Goal: Task Accomplishment & Management: Complete application form

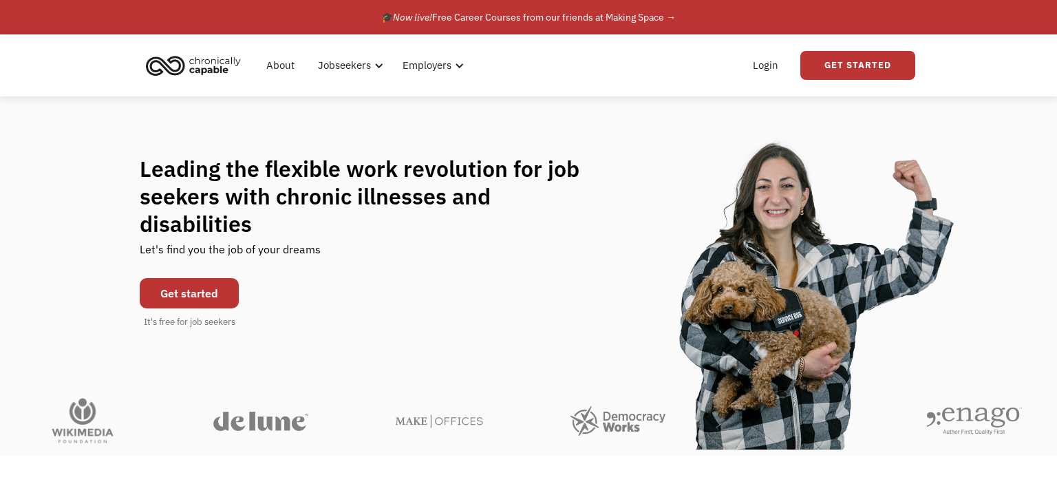
click at [199, 278] on link "Get started" at bounding box center [189, 293] width 99 height 30
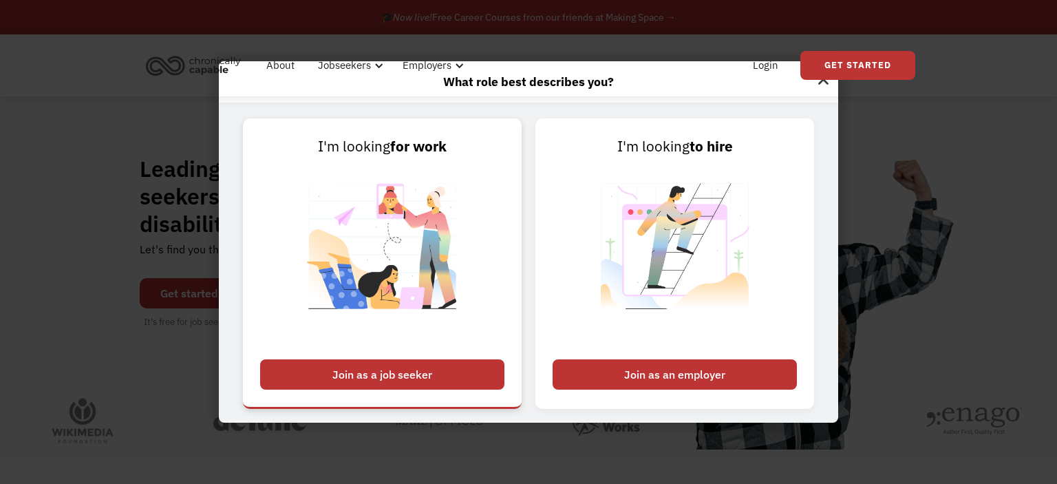
click at [415, 371] on div "Join as a job seeker" at bounding box center [382, 374] width 244 height 30
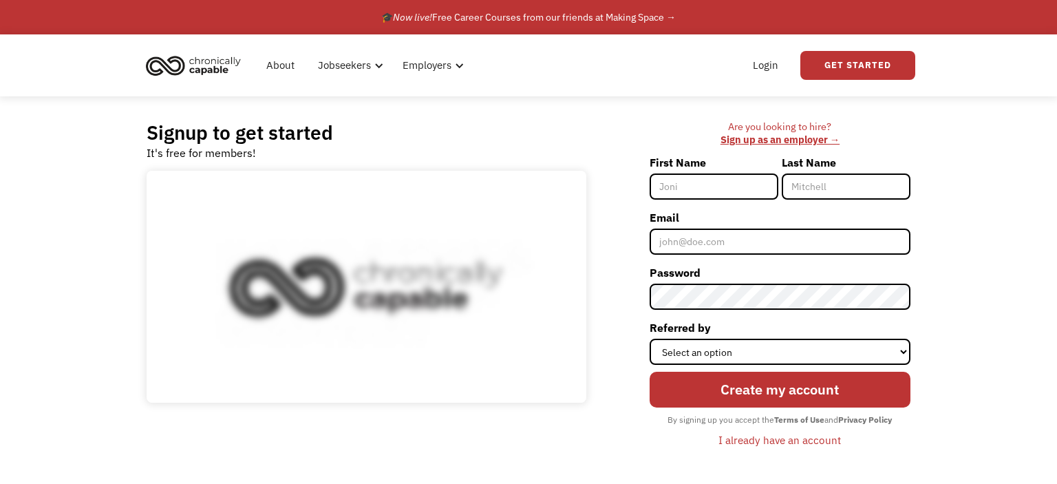
click at [669, 184] on input "First Name" at bounding box center [713, 186] width 129 height 26
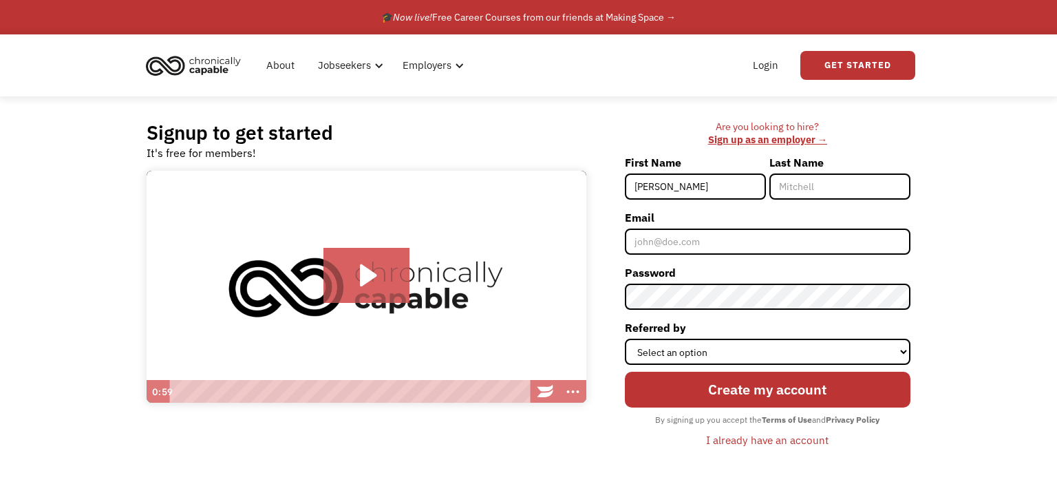
type input "[PERSON_NAME]"
type input "Macdonald"
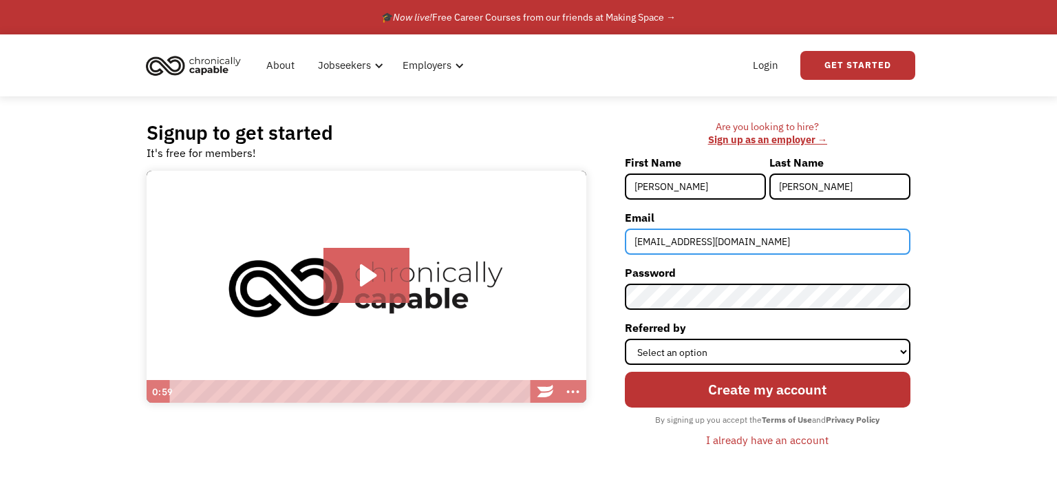
type input "dancemad16@outlook.com"
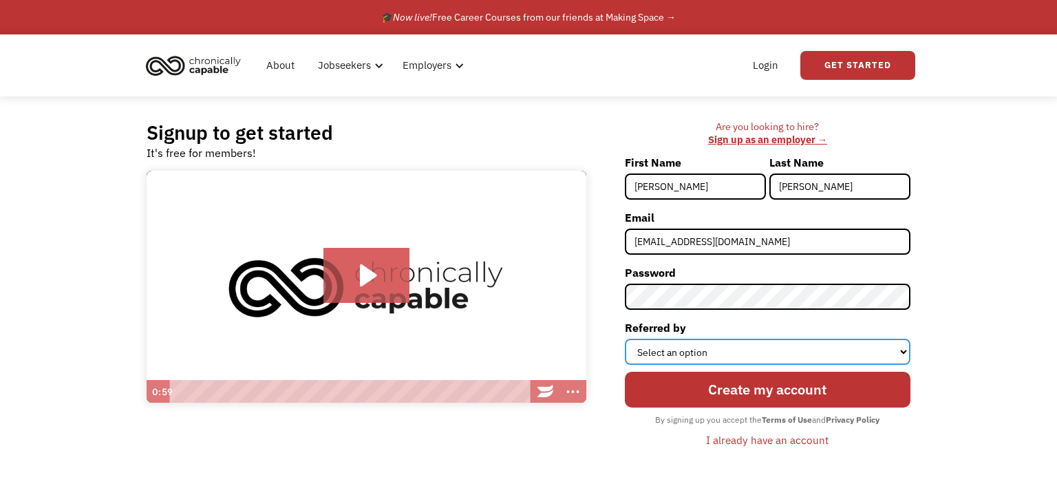
select select "Search Engine"
click option "Search Engine" at bounding box center [0, 0] width 0 height 0
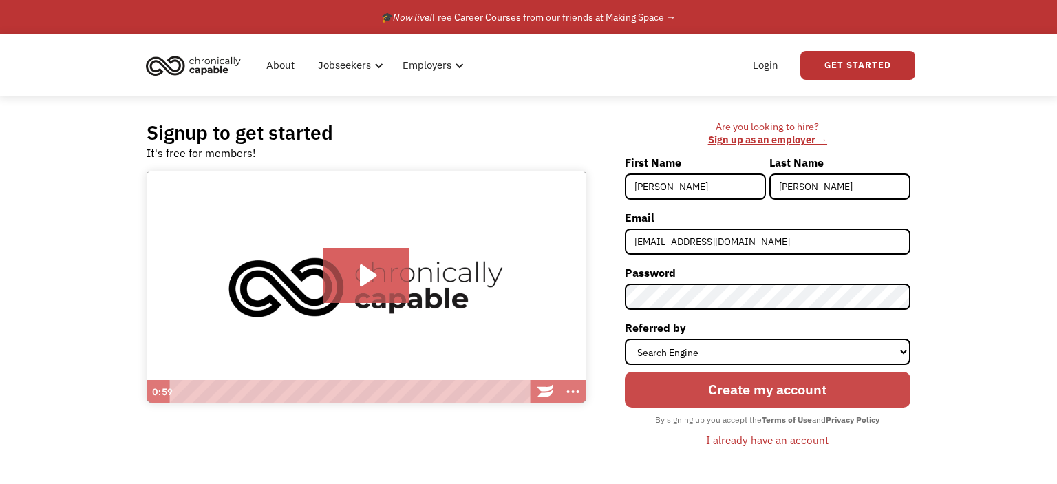
click at [730, 391] on input "Create my account" at bounding box center [767, 389] width 285 height 36
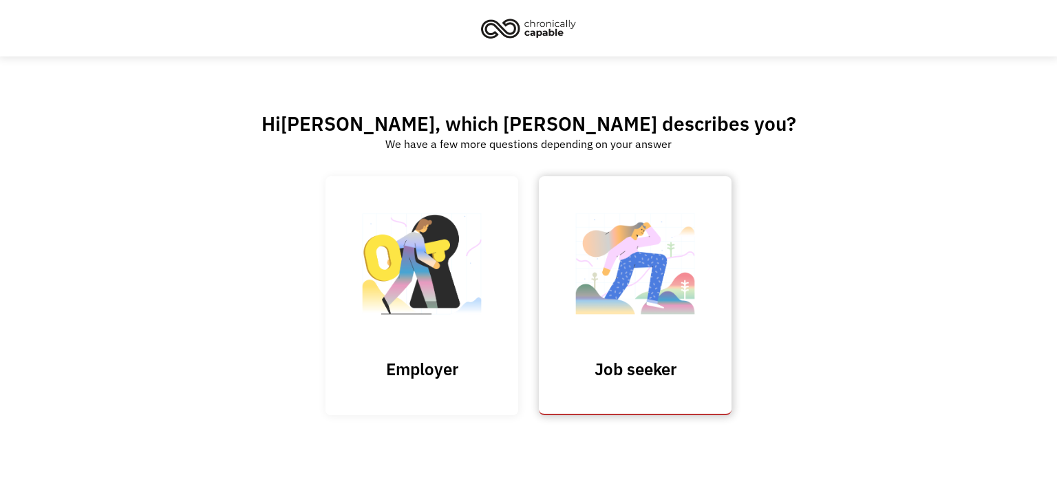
click at [658, 292] on img at bounding box center [635, 271] width 138 height 134
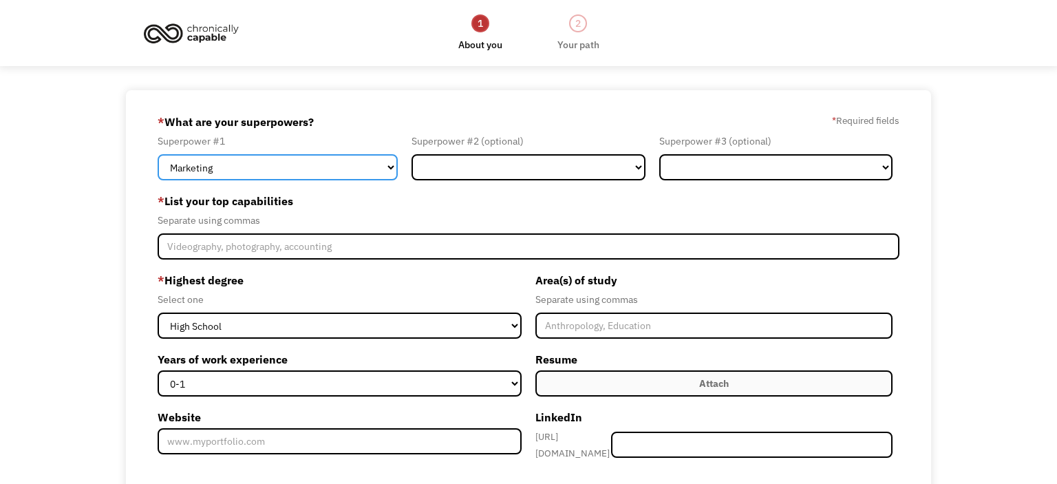
select select "Customer Service"
click option "Customer Service" at bounding box center [0, 0] width 0 height 0
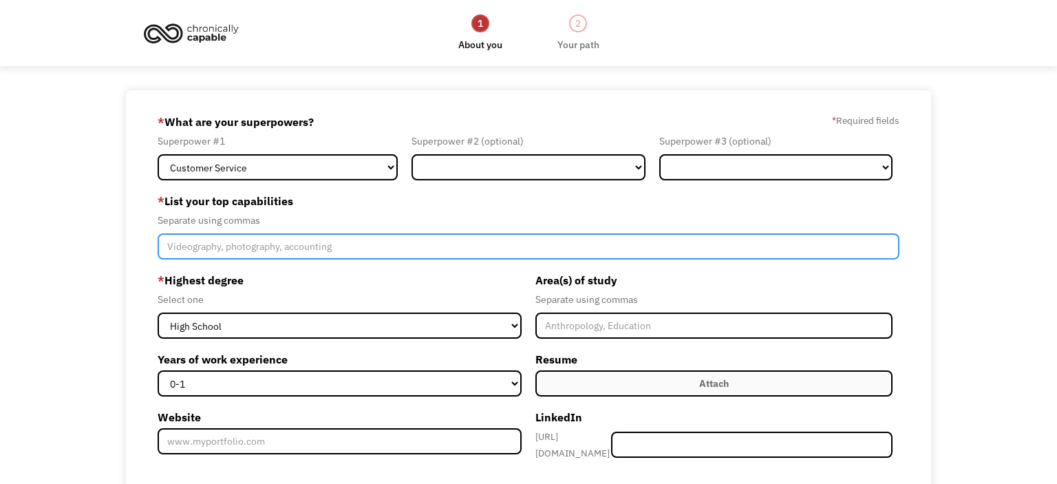
click at [317, 246] on input "Member-Create-Step1" at bounding box center [529, 246] width 742 height 26
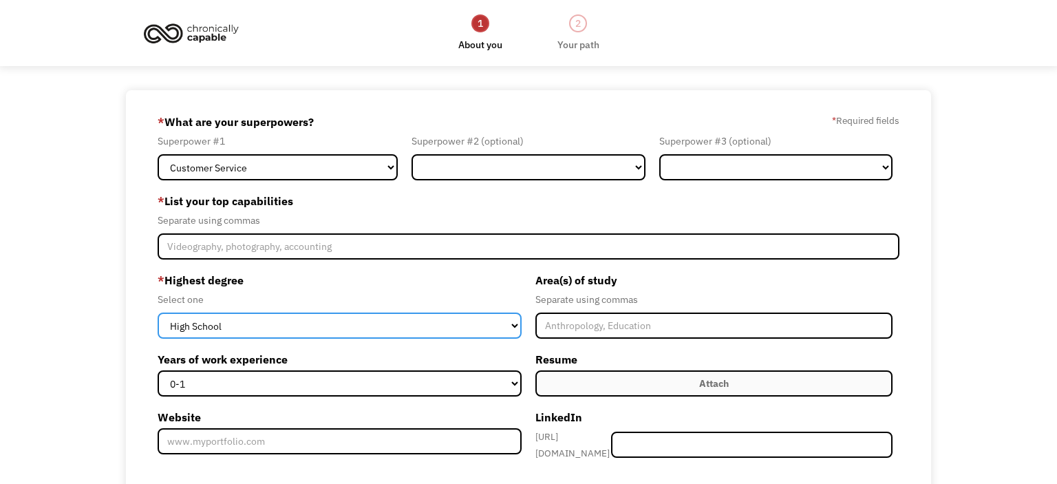
click at [158, 312] on select "High School Associates Bachelors Master's PhD" at bounding box center [340, 325] width 364 height 26
click option "High School" at bounding box center [0, 0] width 0 height 0
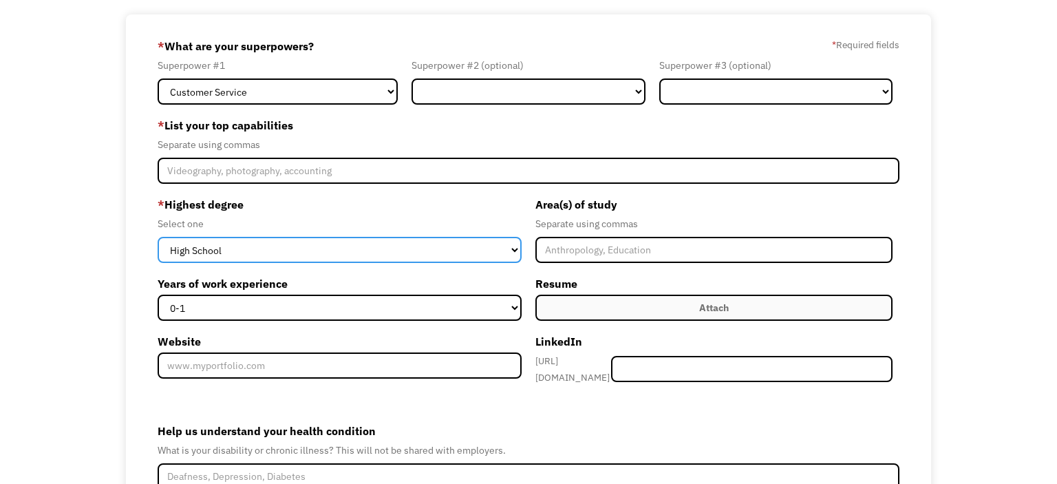
scroll to position [81, 0]
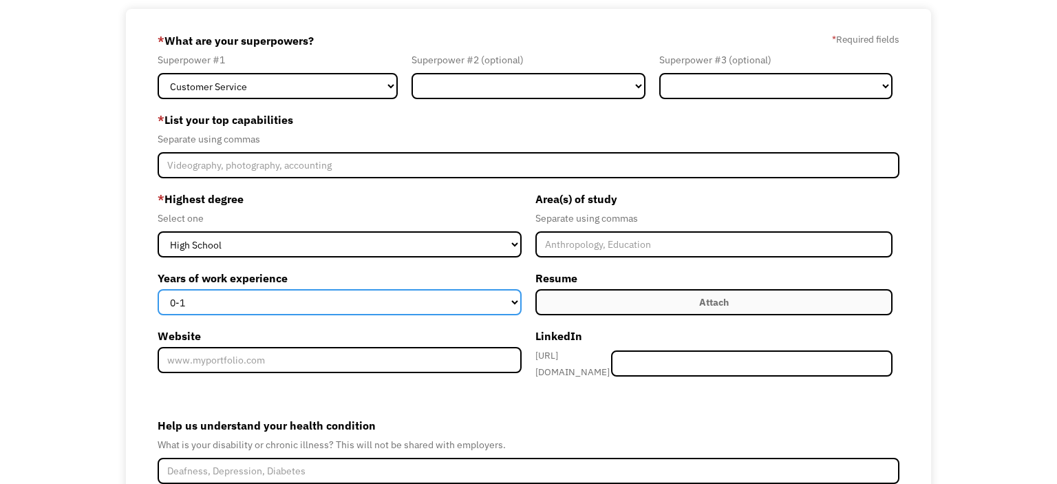
click at [158, 289] on select "0-1 2-4 5-10 11-15 15+" at bounding box center [340, 302] width 364 height 26
select select "5-10"
click option "5-10" at bounding box center [0, 0] width 0 height 0
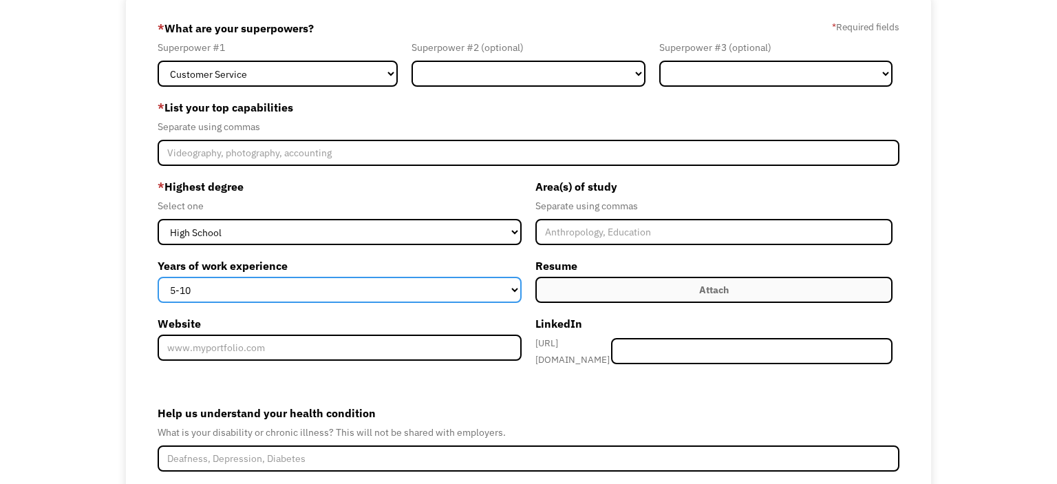
scroll to position [91, 0]
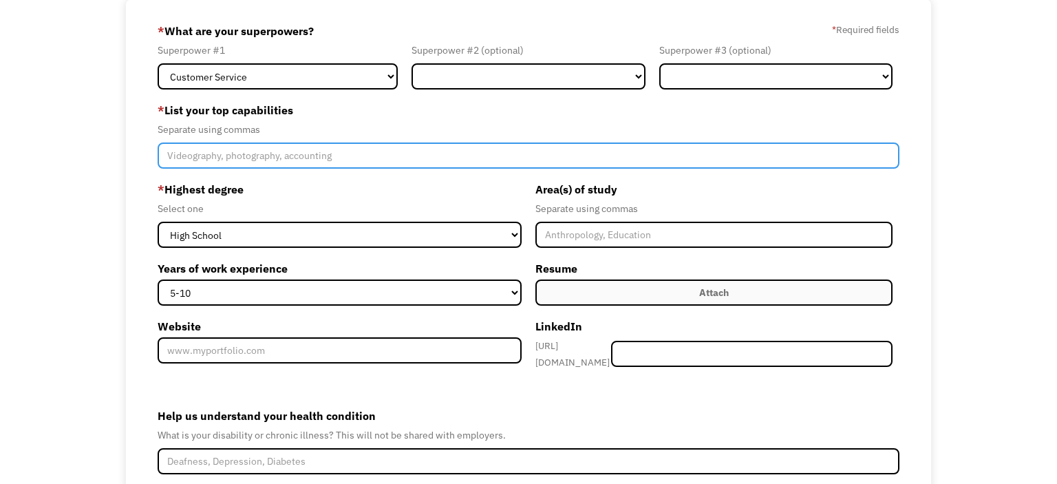
click at [287, 150] on input "Member-Create-Step1" at bounding box center [529, 155] width 742 height 26
type input "E"
type input "Customer Service, editing, writing"
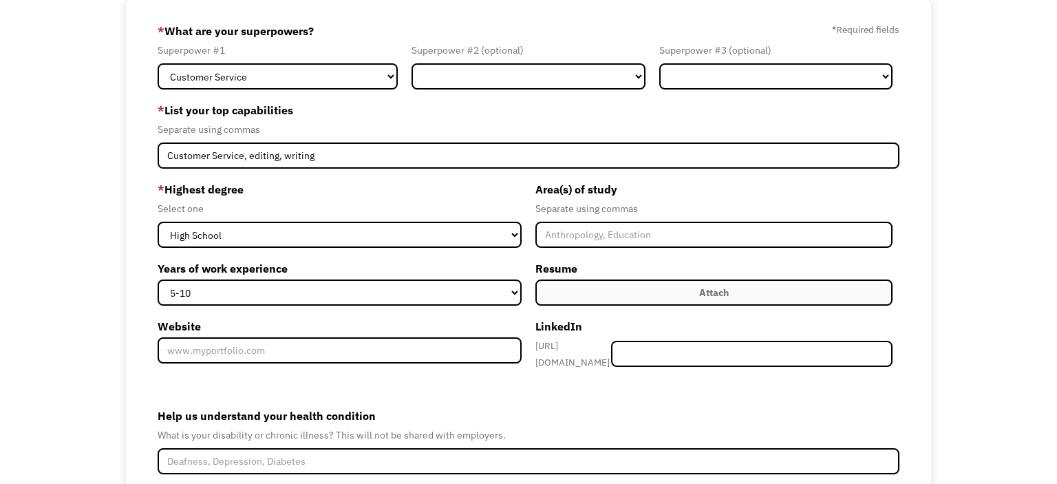
click at [120, 184] on div "68eac52bb22cff5a03c21887 dancemad16@outlook.com Madeleine Macdonald Search Engi…" at bounding box center [528, 292] width 1057 height 586
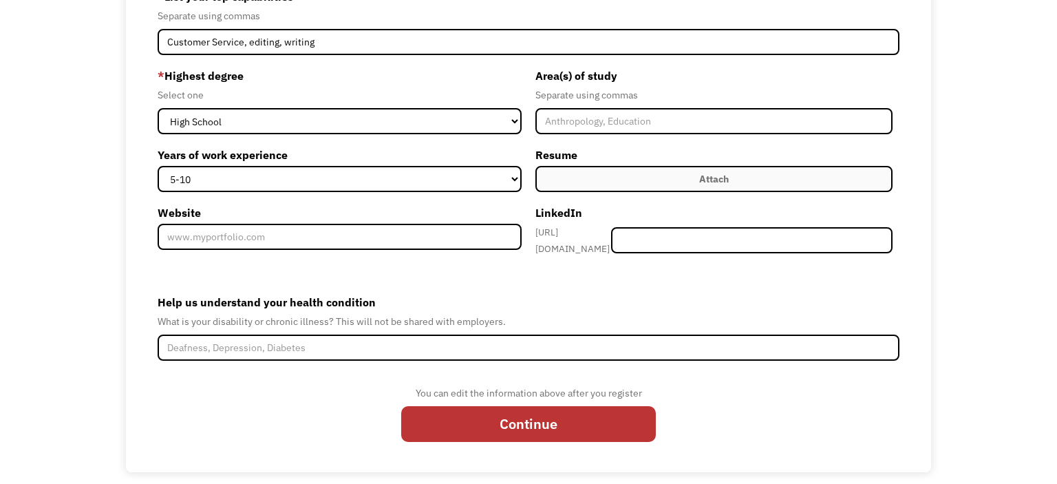
scroll to position [208, 0]
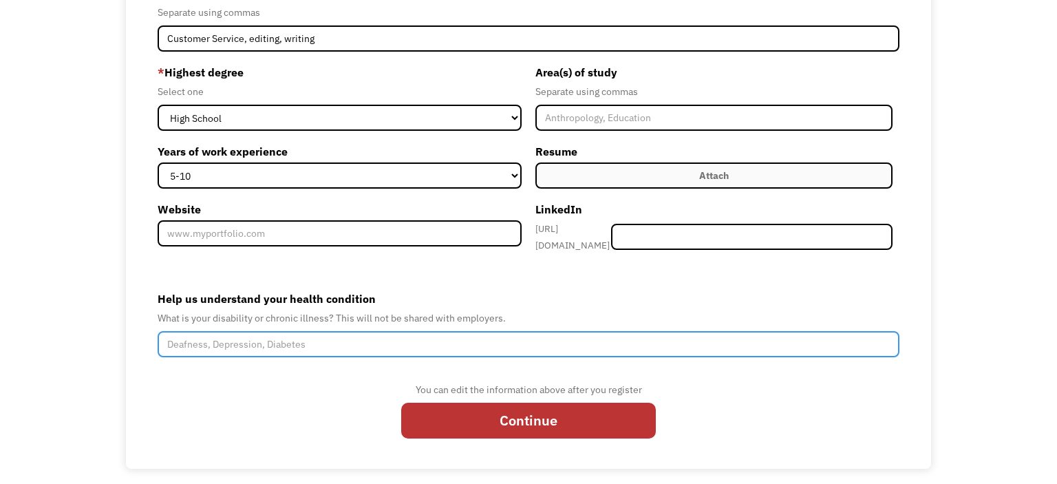
click at [414, 357] on input "Help us understand your health condition" at bounding box center [529, 344] width 742 height 26
type input "Endometriosis"
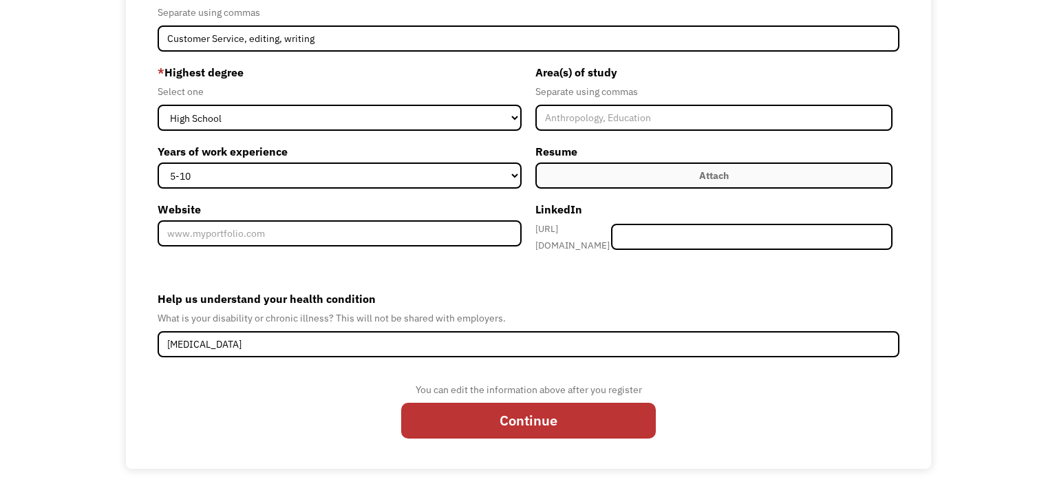
click at [486, 298] on form "68eac52bb22cff5a03c21887 dancemad16@outlook.com Madeleine Macdonald Search Engi…" at bounding box center [529, 175] width 742 height 545
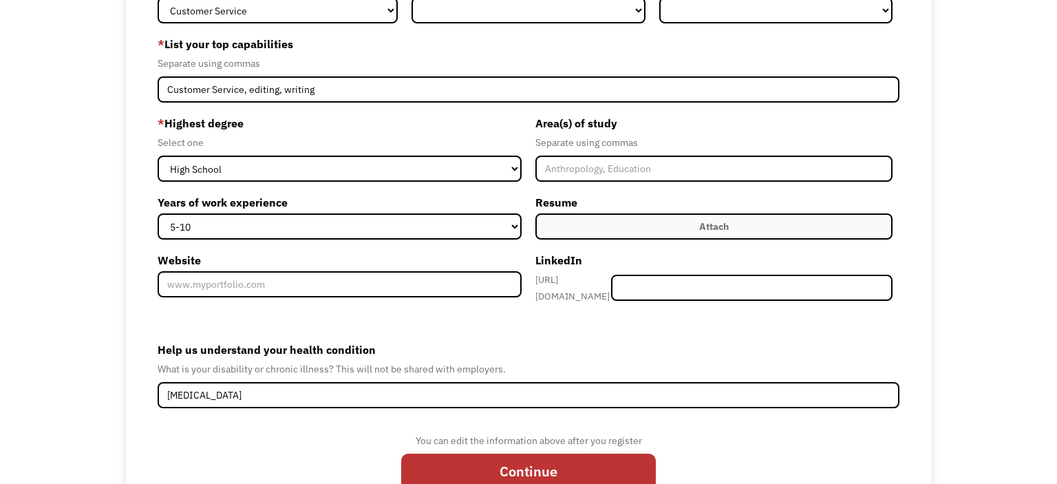
scroll to position [153, 0]
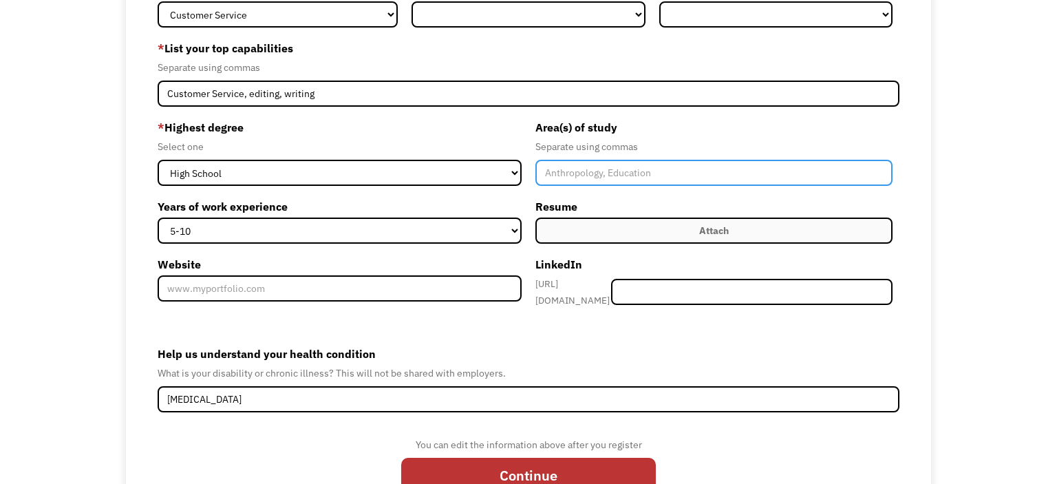
click at [596, 174] on input "Member-Create-Step1" at bounding box center [713, 173] width 357 height 26
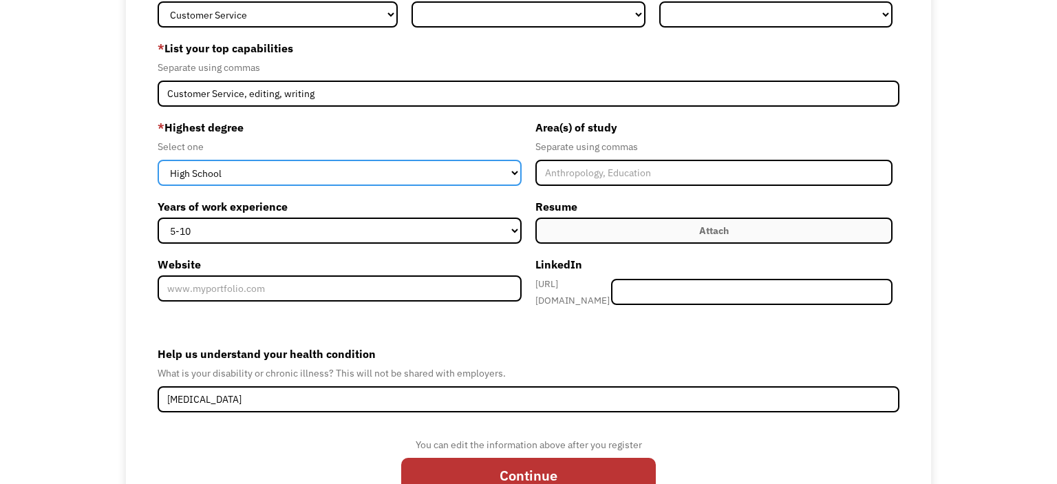
click at [158, 160] on select "High School Associates Bachelors Master's PhD" at bounding box center [340, 173] width 364 height 26
click option "Bachelors" at bounding box center [0, 0] width 0 height 0
click at [158, 160] on select "High School Associates Bachelors Master's PhD" at bounding box center [340, 173] width 364 height 26
select select "high school"
click option "High School" at bounding box center [0, 0] width 0 height 0
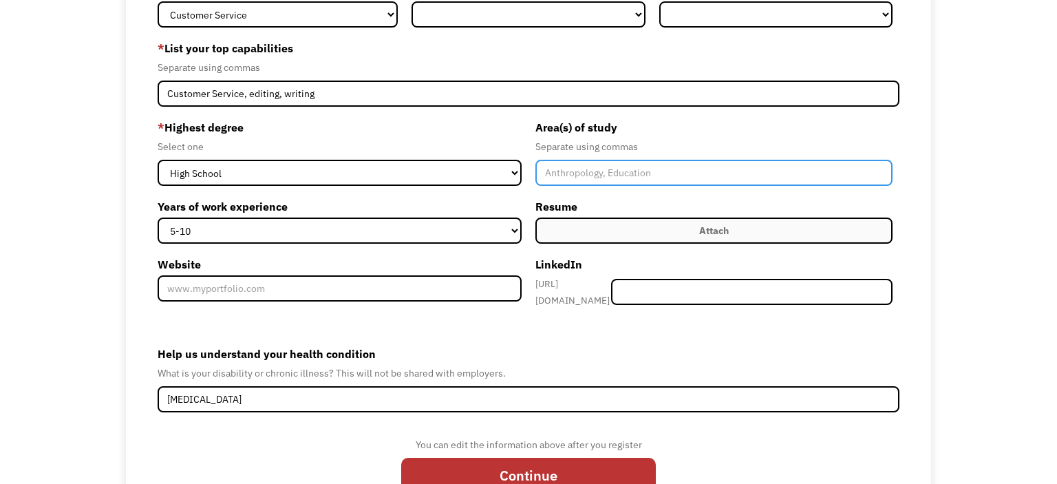
click at [583, 172] on input "Member-Create-Step1" at bounding box center [713, 173] width 357 height 26
type input "Classics, Archaeology, History"
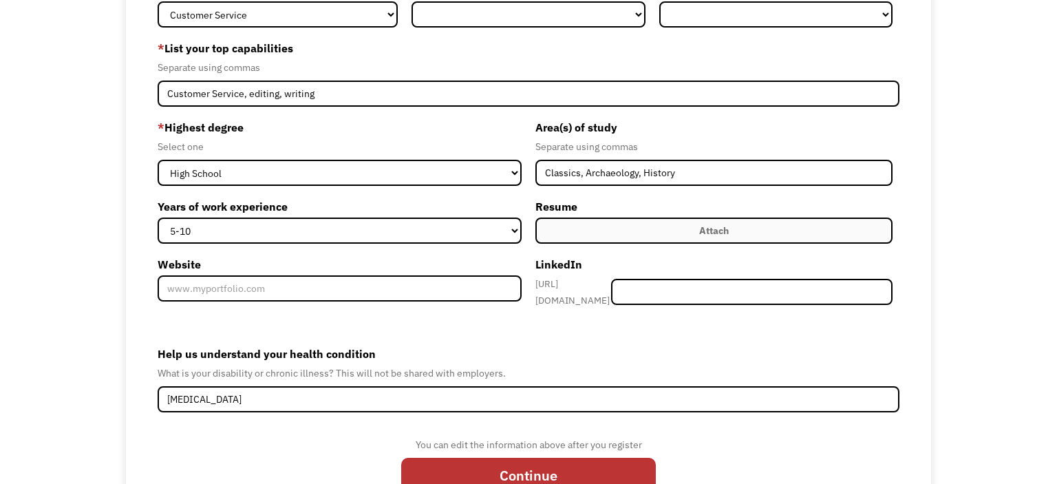
click at [426, 120] on label "* Highest degree" at bounding box center [340, 127] width 364 height 22
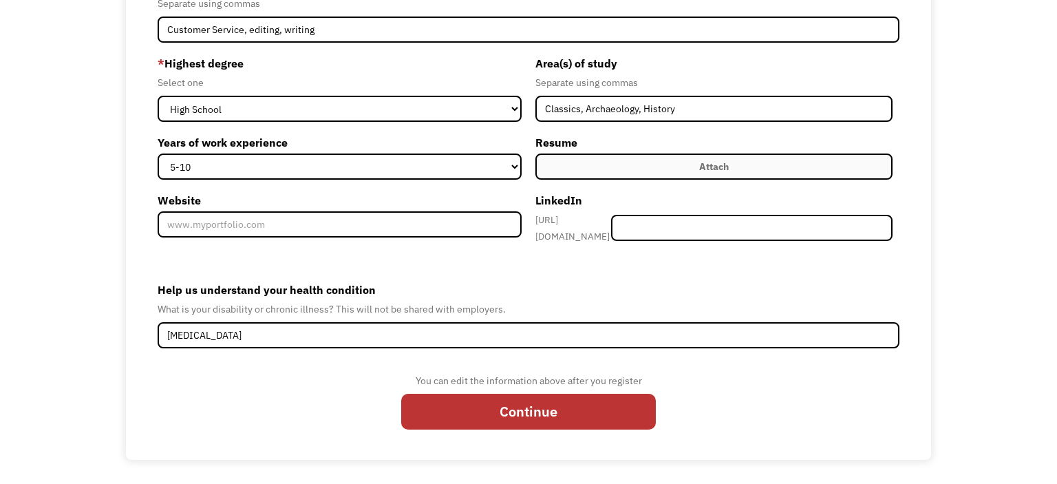
scroll to position [231, 0]
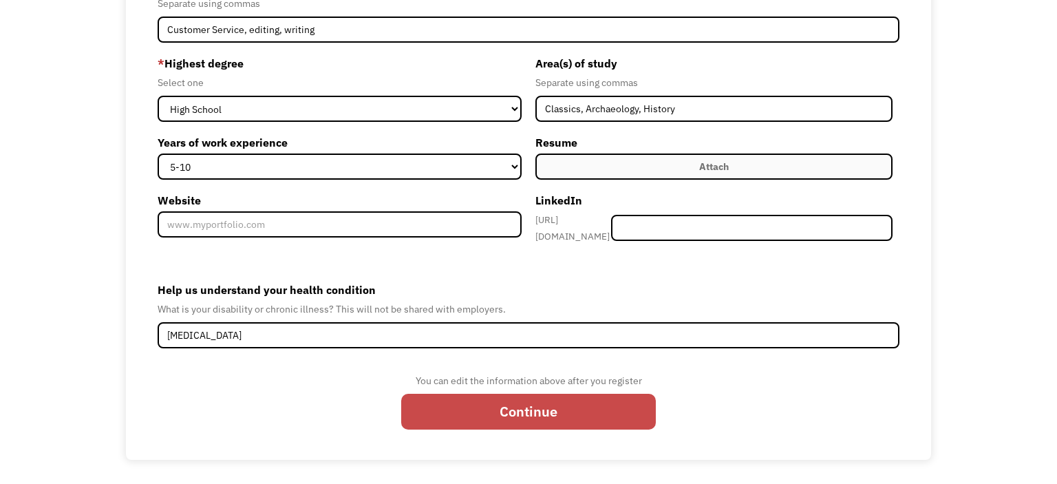
click at [519, 419] on input "Continue" at bounding box center [528, 411] width 255 height 36
type input "Please wait..."
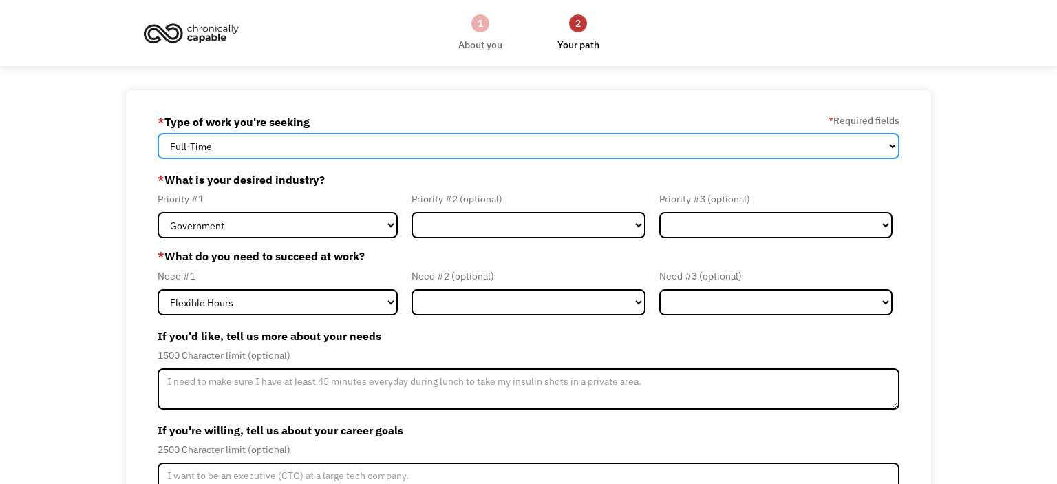
select select "part-time"
click option "Part-Time" at bounding box center [0, 0] width 0 height 0
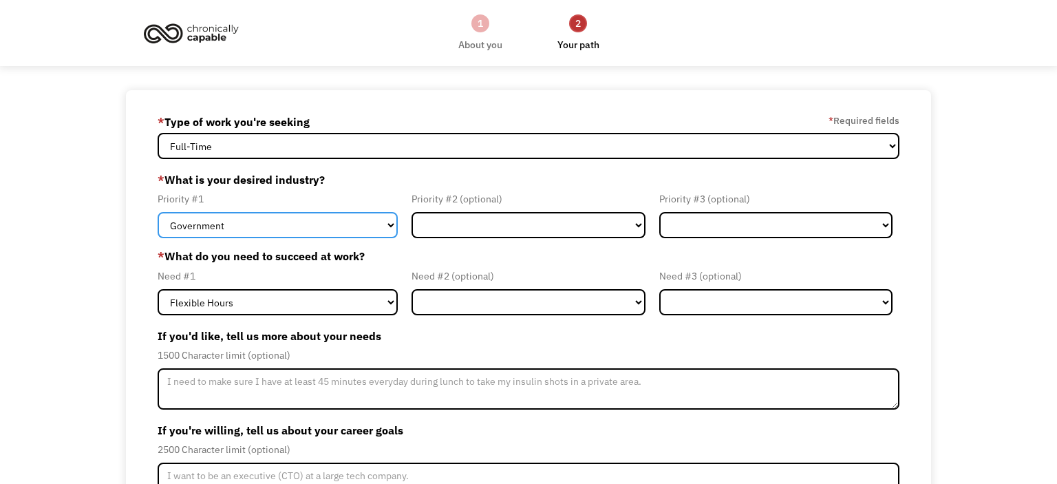
click at [158, 212] on select "Government Finance & Insurance Health & Social Care Tech & Engineering Creative…" at bounding box center [278, 225] width 240 height 26
select select "Creative & Design"
click option "Creative & Design" at bounding box center [0, 0] width 0 height 0
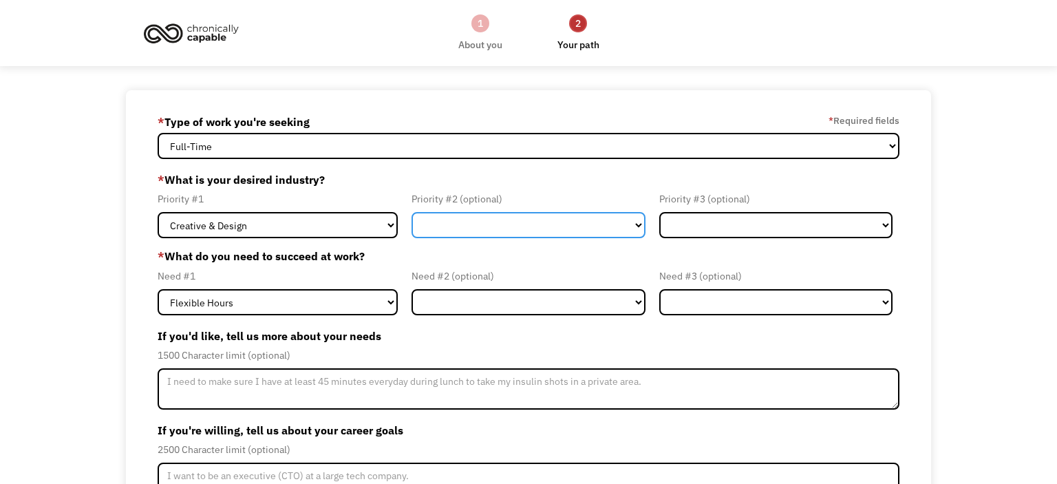
click at [411, 212] on select "Government Finance & Insurance Health & Social Care Tech & Engineering Creative…" at bounding box center [527, 225] width 233 height 26
select select "Other"
click option "Other" at bounding box center [0, 0] width 0 height 0
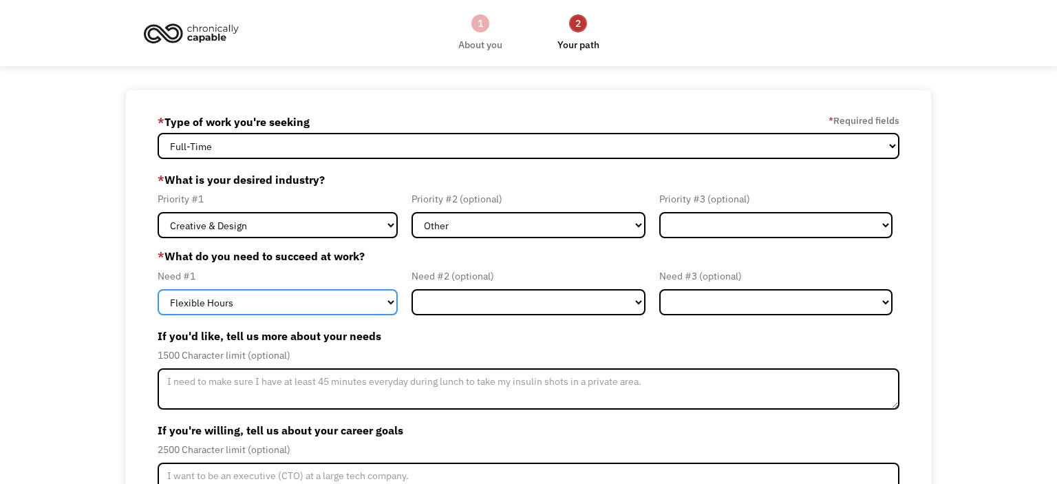
click at [158, 289] on select "Flexible Hours Remote Work Service Animal On-site Accommodations Visual Support…" at bounding box center [278, 302] width 240 height 26
click at [510, 321] on form "68eac52bb22cff5a03c21887 dancemad16@outlook.com Madeleine Macdonald * Type of w…" at bounding box center [529, 353] width 742 height 484
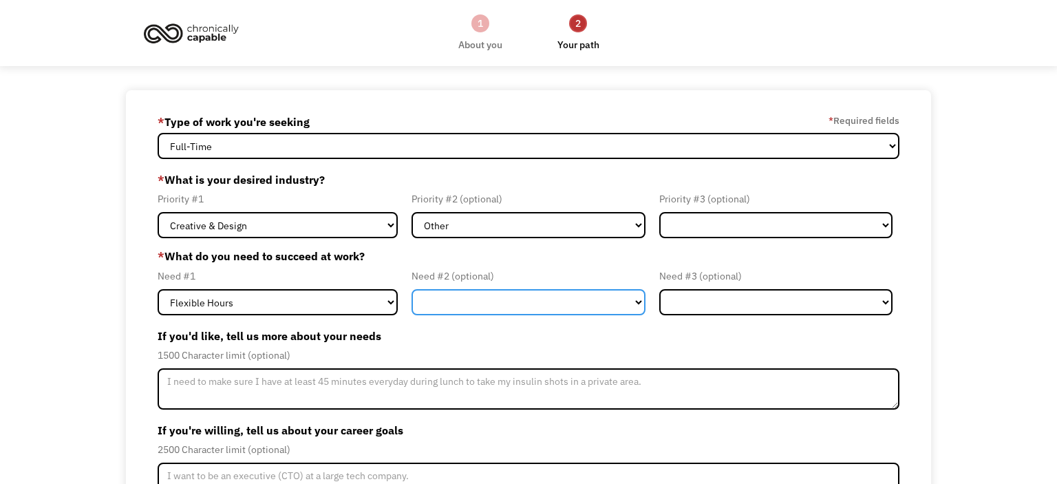
select select "Remote Work"
click option "Remote Work" at bounding box center [0, 0] width 0 height 0
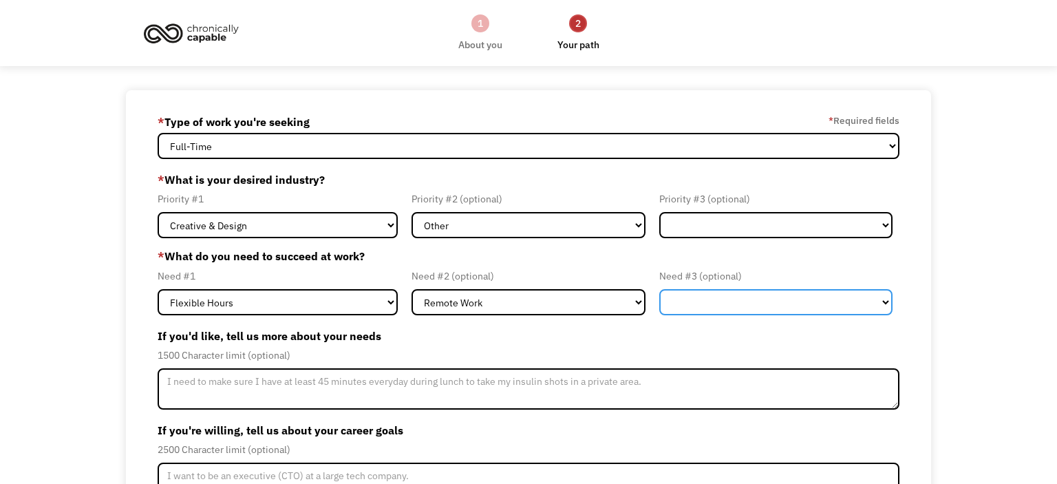
click at [659, 289] on select "Flexible Hours Remote Work Service Animal On-site Accommodations Visual Support…" at bounding box center [775, 302] width 233 height 26
click at [690, 295] on select "Flexible Hours Remote Work Service Animal On-site Accommodations Visual Support…" at bounding box center [775, 302] width 233 height 26
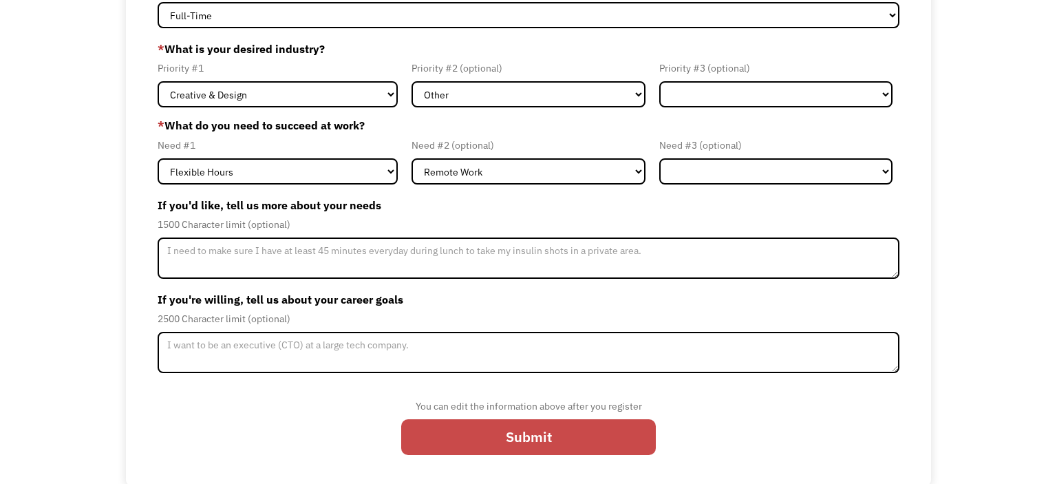
click at [499, 438] on input "Submit" at bounding box center [528, 437] width 255 height 36
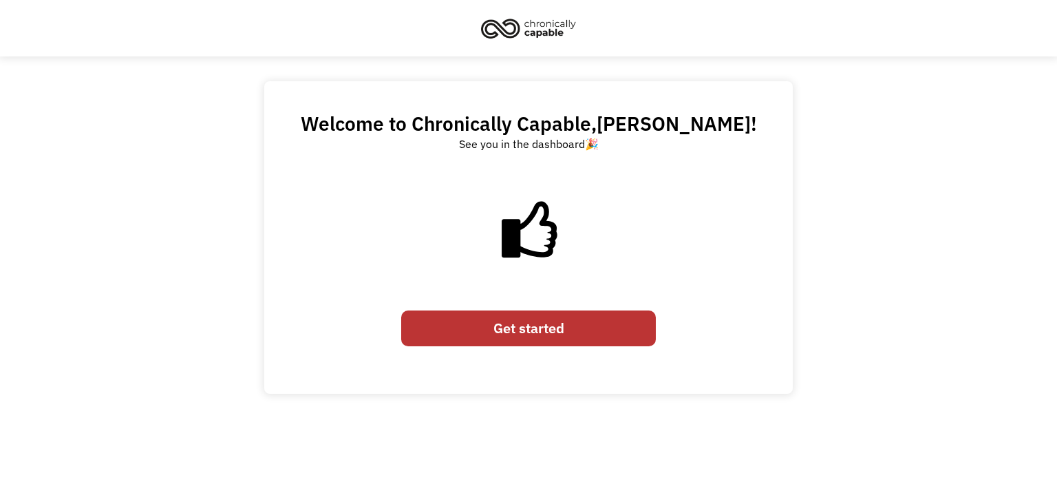
click at [522, 334] on link "Get started" at bounding box center [528, 328] width 255 height 36
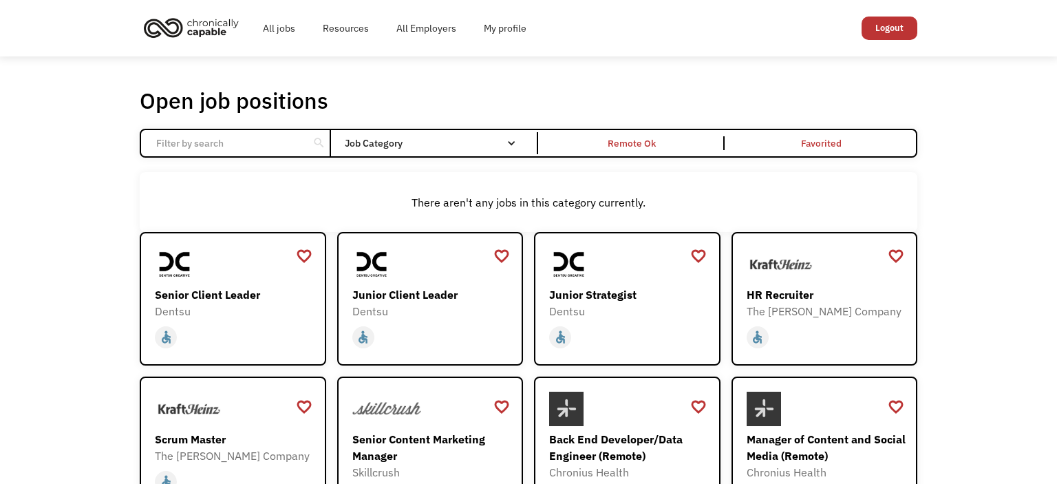
click at [257, 143] on input "Email Form" at bounding box center [224, 143] width 153 height 26
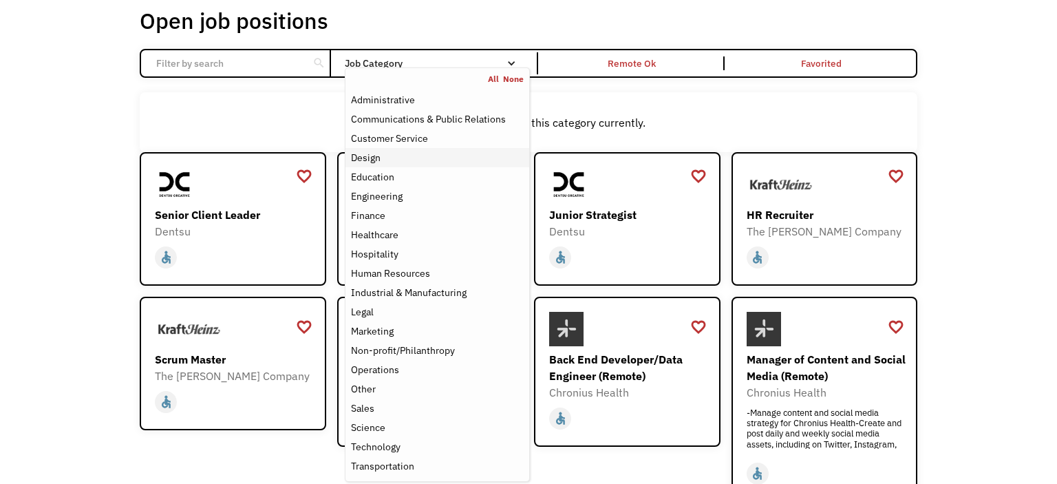
scroll to position [77, 0]
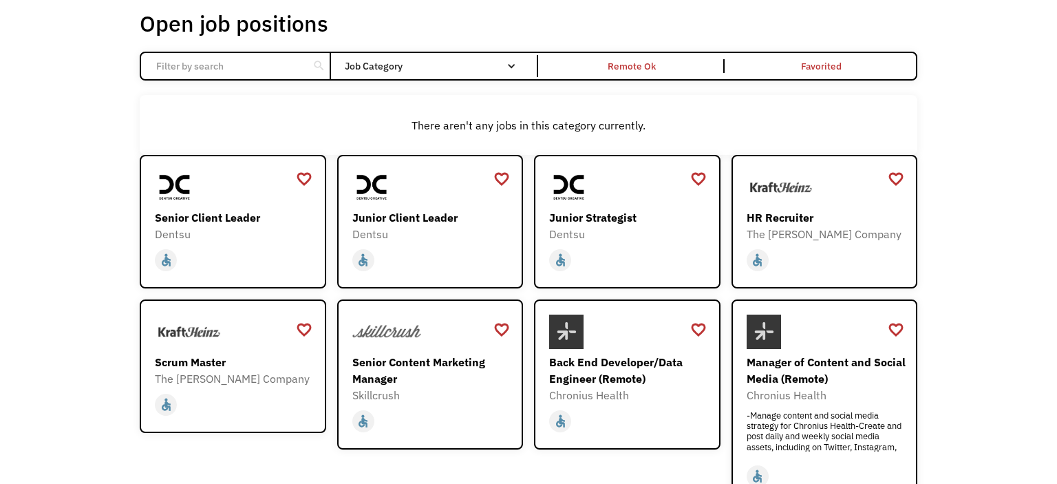
click at [277, 125] on div "There aren't any jobs in this category currently." at bounding box center [529, 125] width 764 height 17
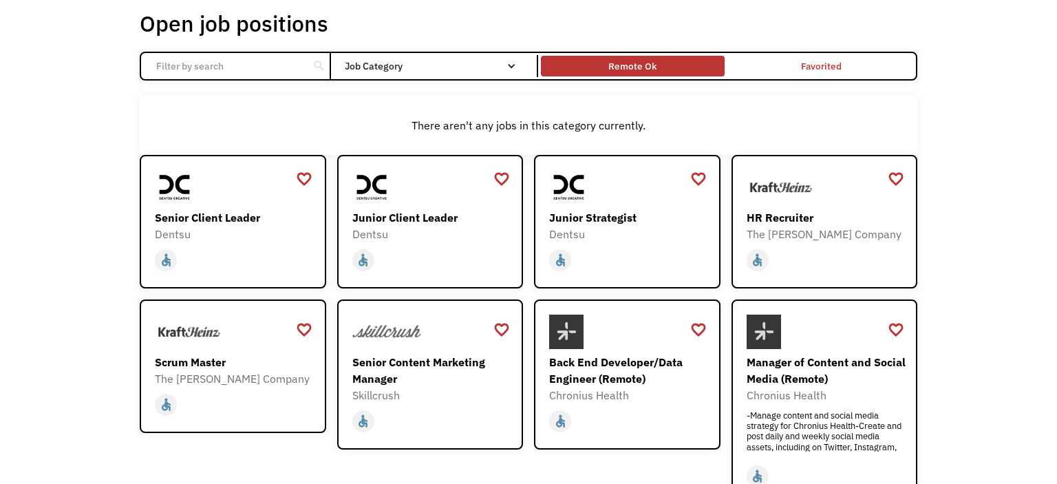
click at [648, 69] on div "Remote Ok" at bounding box center [632, 66] width 48 height 17
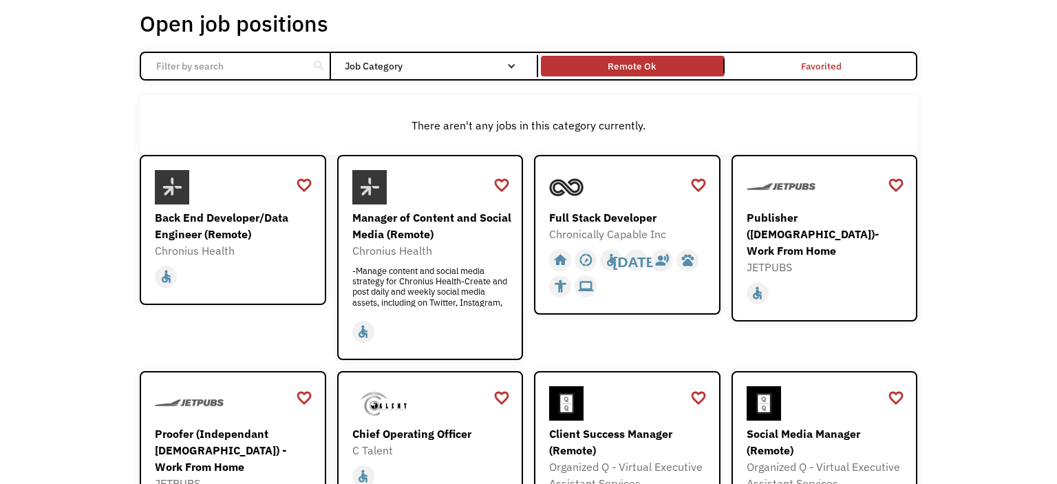
click at [257, 67] on input "Email Form" at bounding box center [224, 66] width 153 height 26
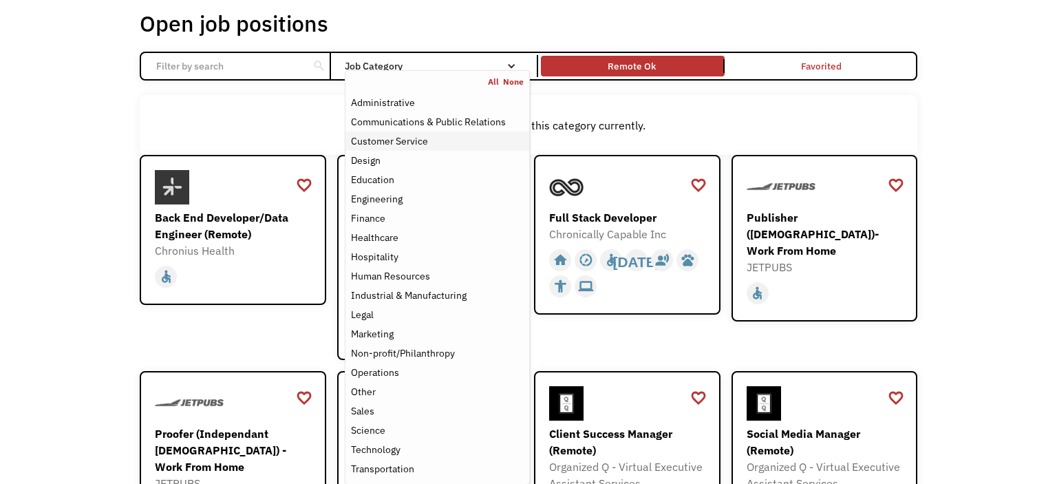
click at [396, 140] on div "Customer Service" at bounding box center [389, 141] width 77 height 17
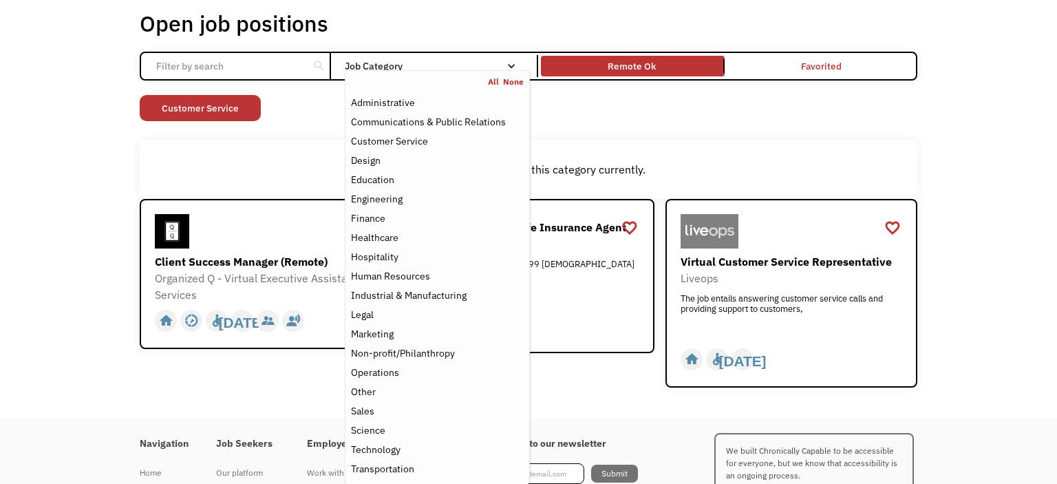
click at [287, 181] on div "There aren't any jobs in this category currently." at bounding box center [528, 169] width 777 height 59
click at [377, 164] on div "Design" at bounding box center [366, 160] width 30 height 17
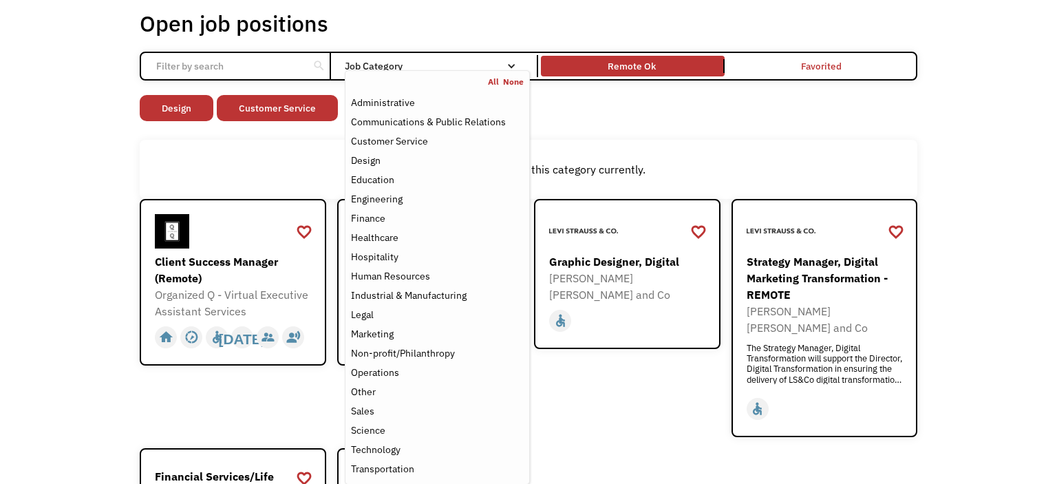
click at [256, 147] on div "There aren't any jobs in this category currently." at bounding box center [528, 169] width 777 height 59
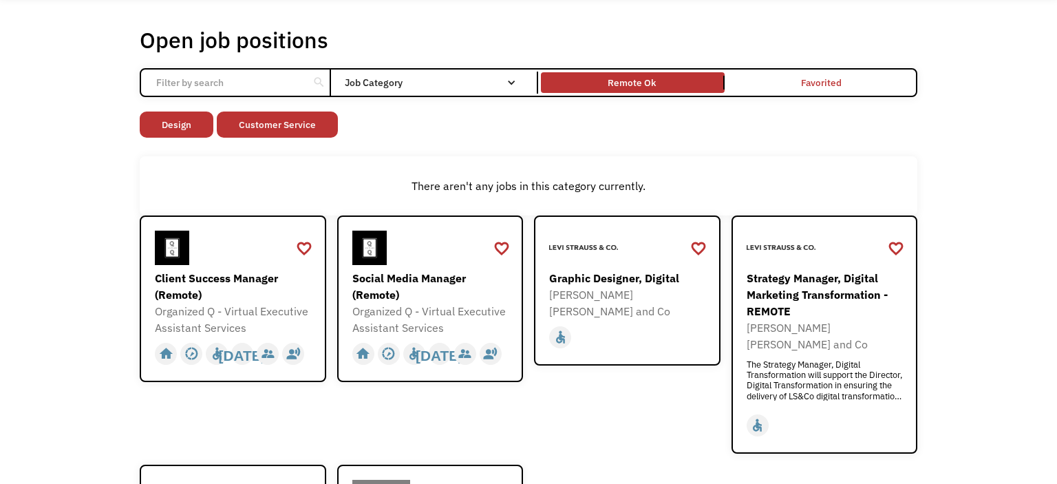
scroll to position [47, 0]
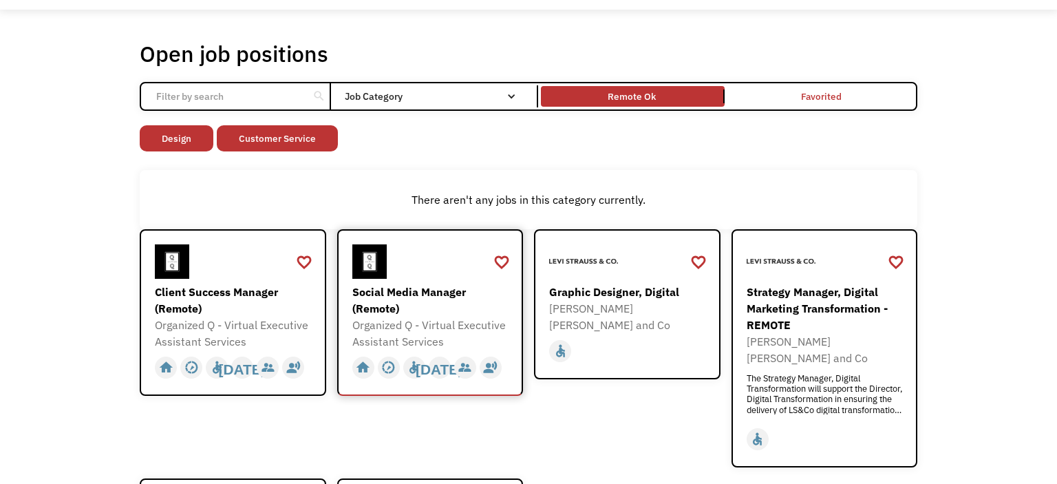
click at [398, 301] on div "Social Media Manager (Remote)" at bounding box center [432, 299] width 160 height 33
click at [262, 139] on link "Customer Service" at bounding box center [277, 138] width 121 height 26
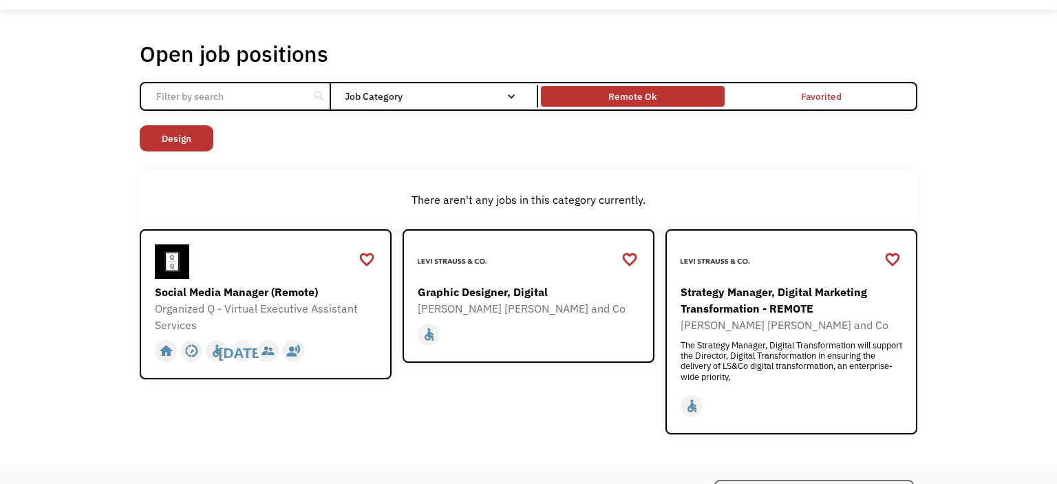
click at [631, 100] on div "Remote Ok" at bounding box center [632, 96] width 48 height 17
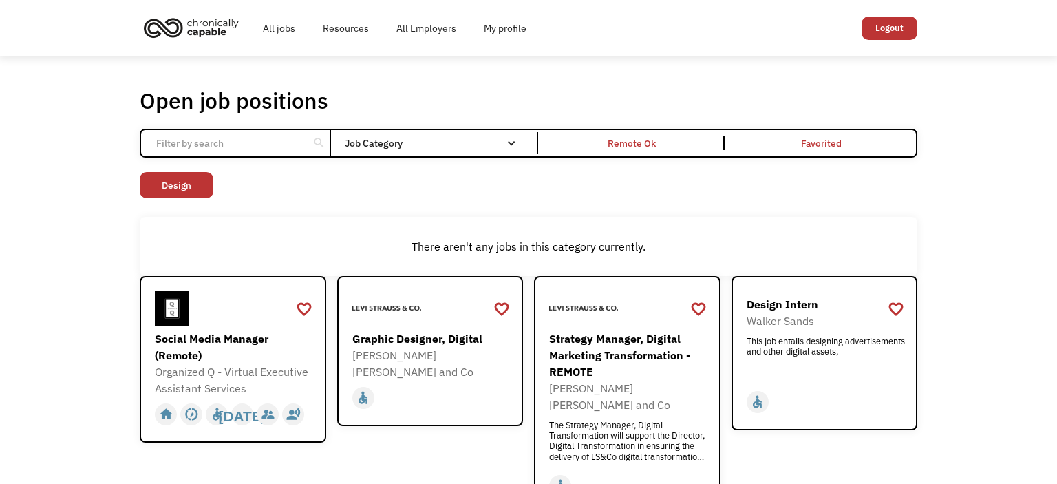
click at [254, 140] on input "Email Form" at bounding box center [224, 143] width 153 height 26
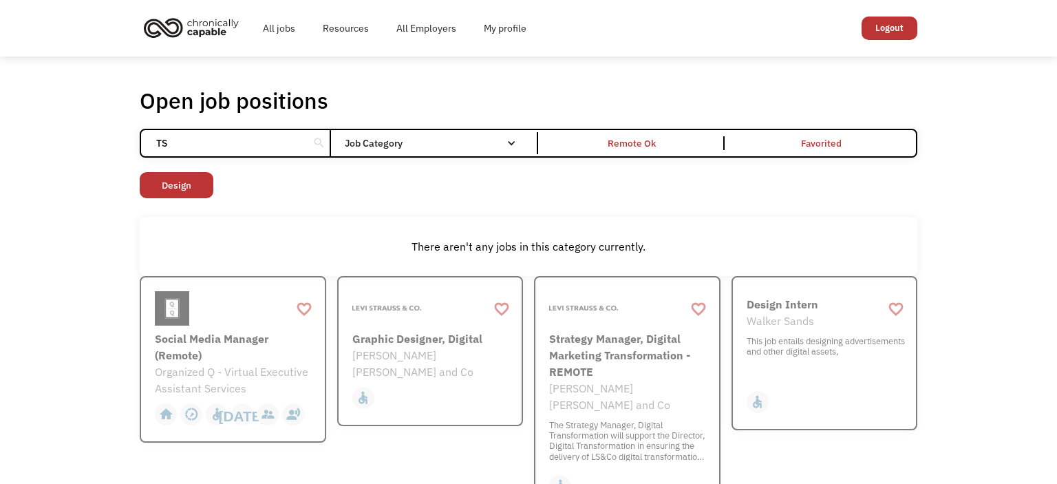
type input "T"
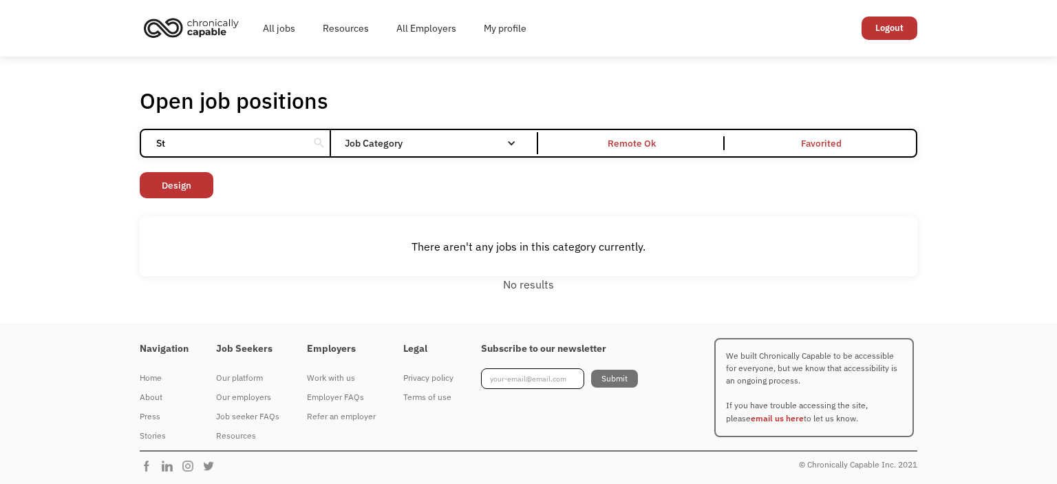
type input "S"
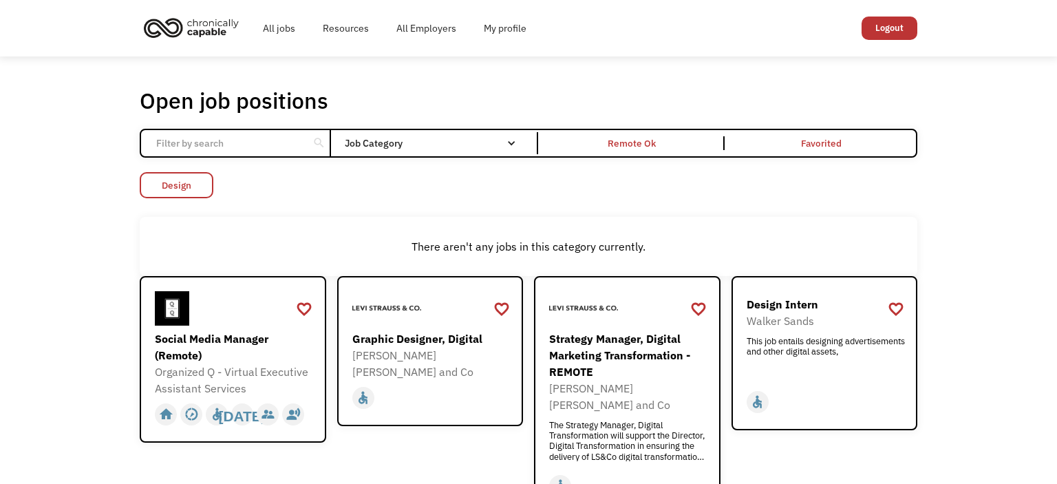
click at [191, 184] on link "Design" at bounding box center [177, 185] width 74 height 26
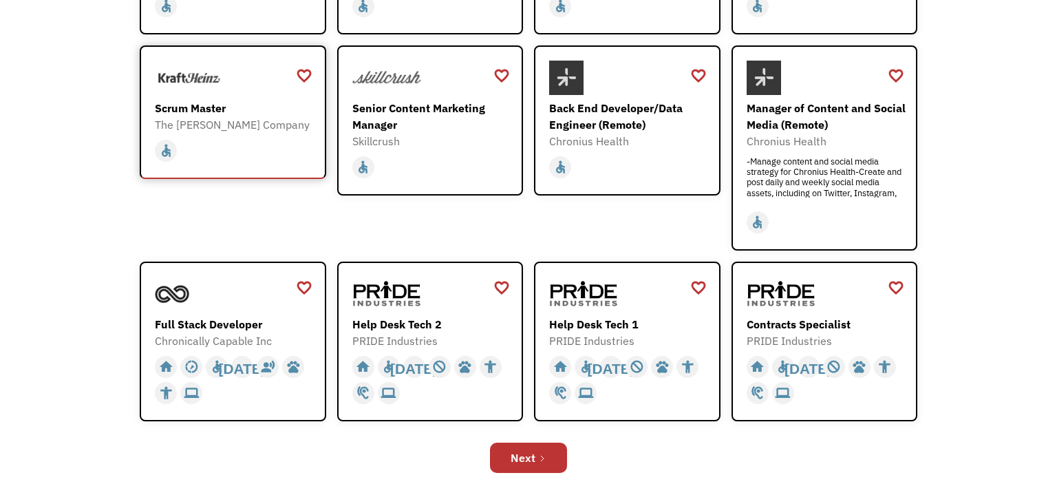
scroll to position [333, 0]
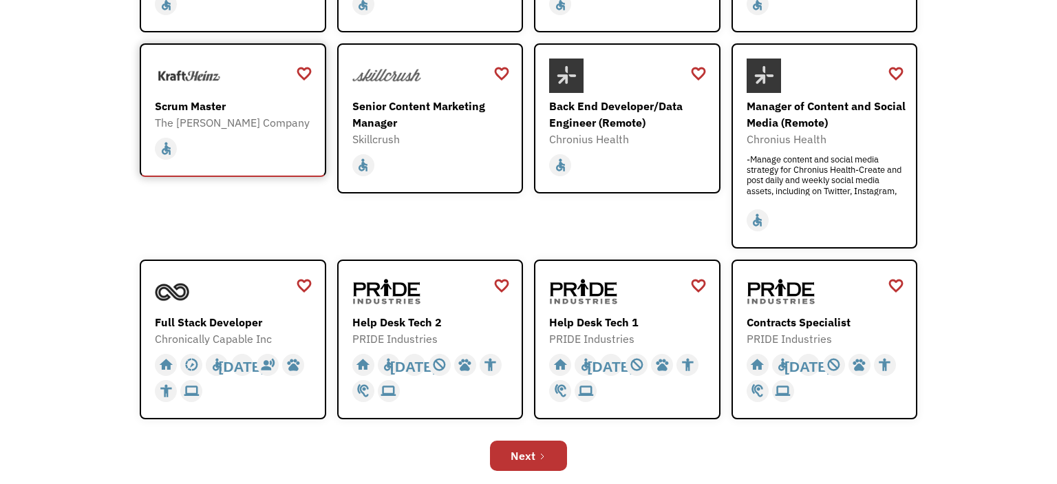
click at [206, 111] on div "Scrum Master" at bounding box center [235, 106] width 160 height 17
click at [781, 317] on div "Contracts Specialist" at bounding box center [826, 322] width 160 height 17
click at [517, 453] on div "Next" at bounding box center [522, 455] width 25 height 17
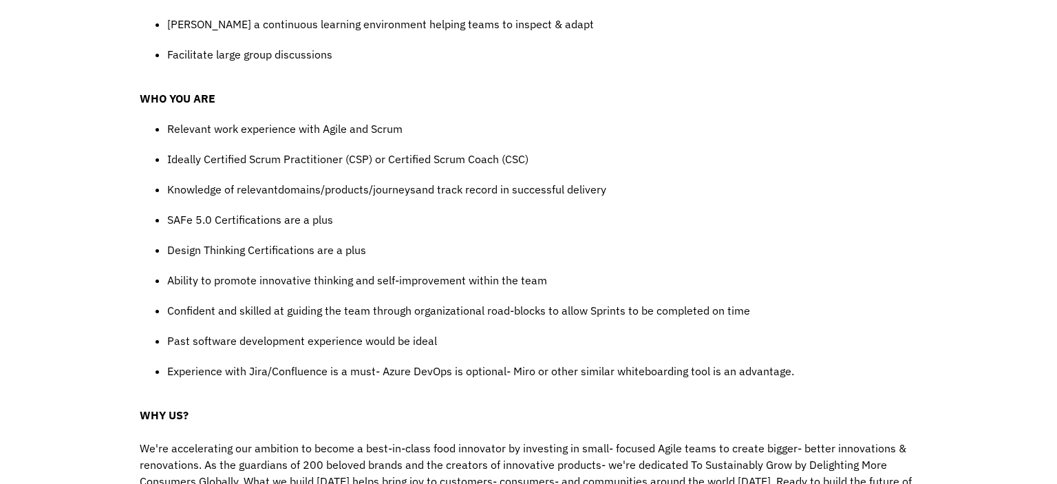
scroll to position [1116, 0]
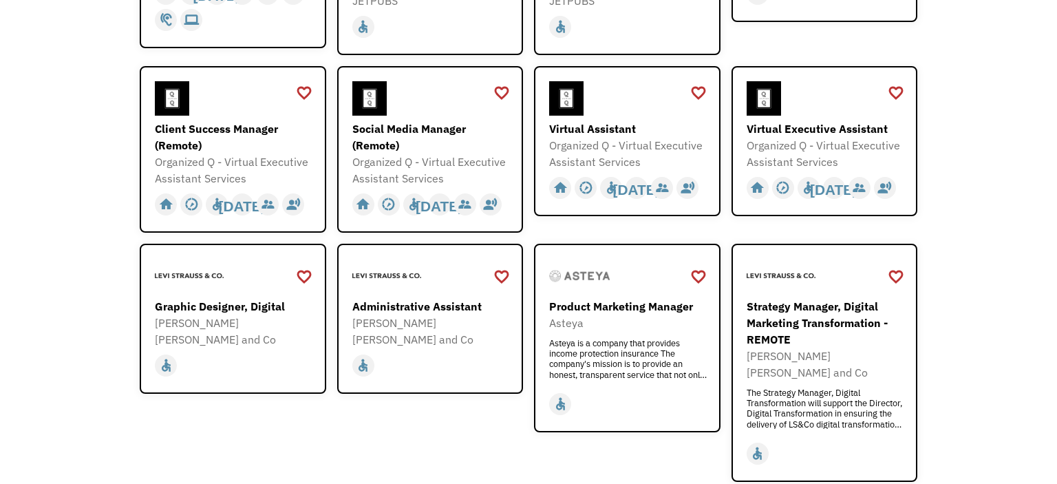
scroll to position [462, 0]
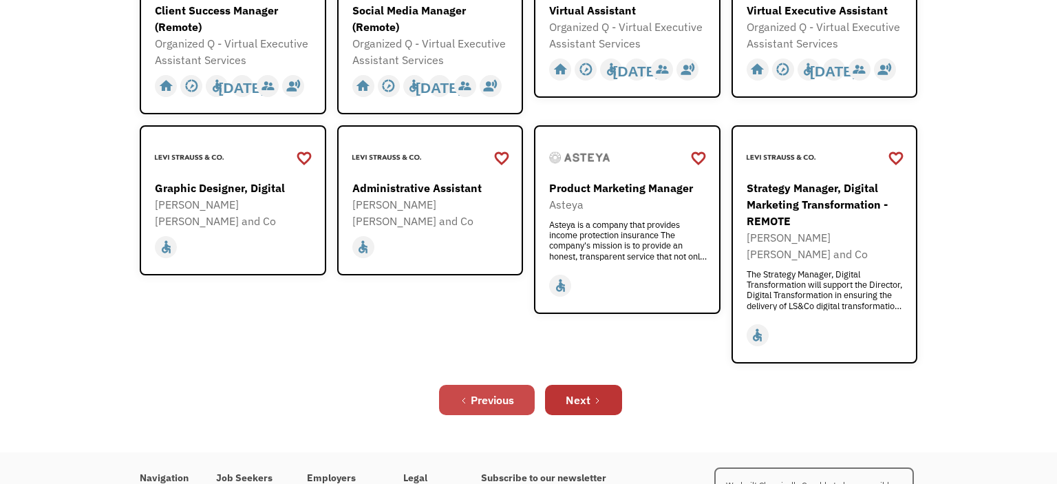
click at [497, 391] on div "Previous" at bounding box center [492, 399] width 43 height 17
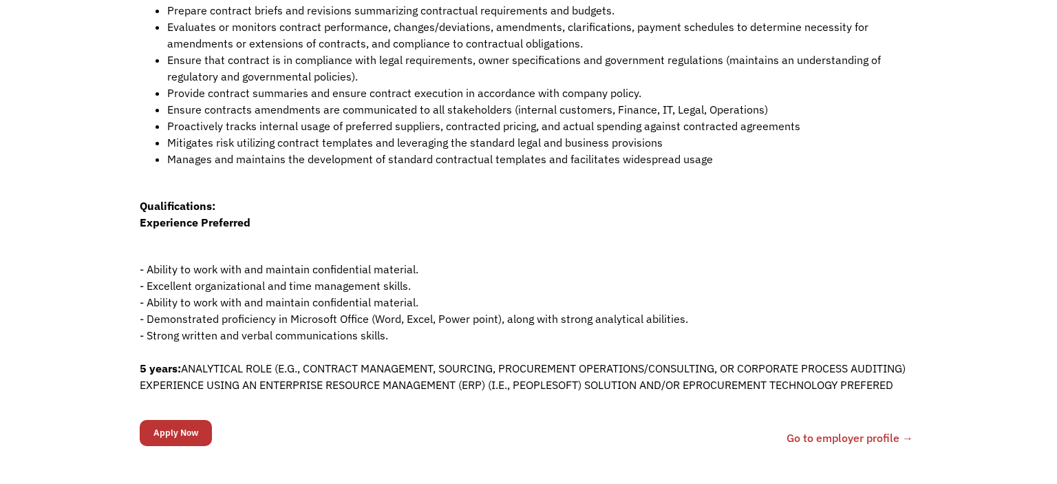
scroll to position [436, 0]
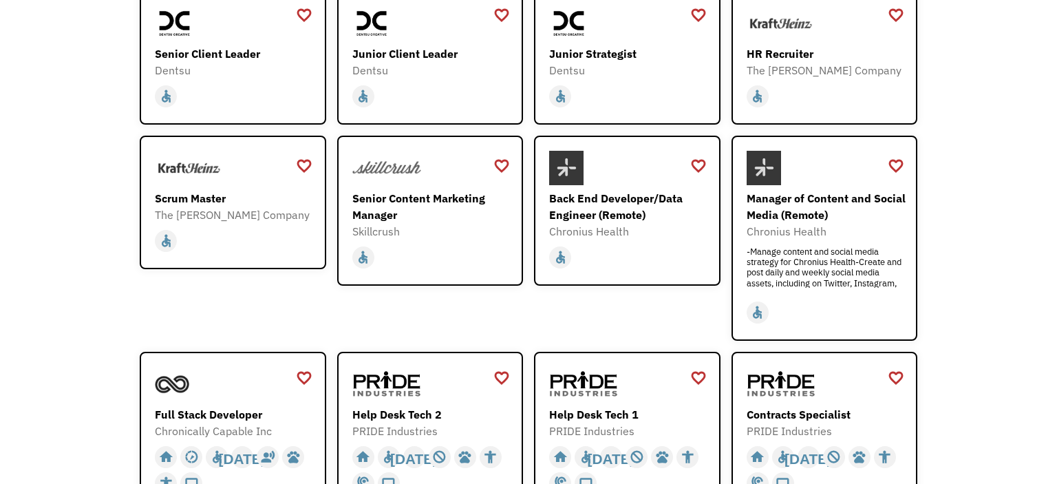
scroll to position [243, 0]
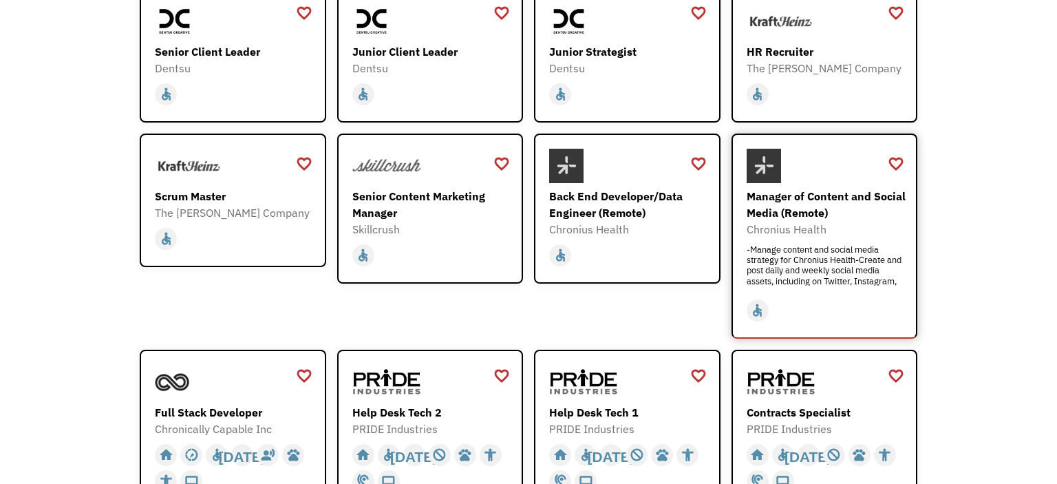
click at [805, 204] on div "Manager of Content and Social Media (Remote)" at bounding box center [826, 204] width 160 height 33
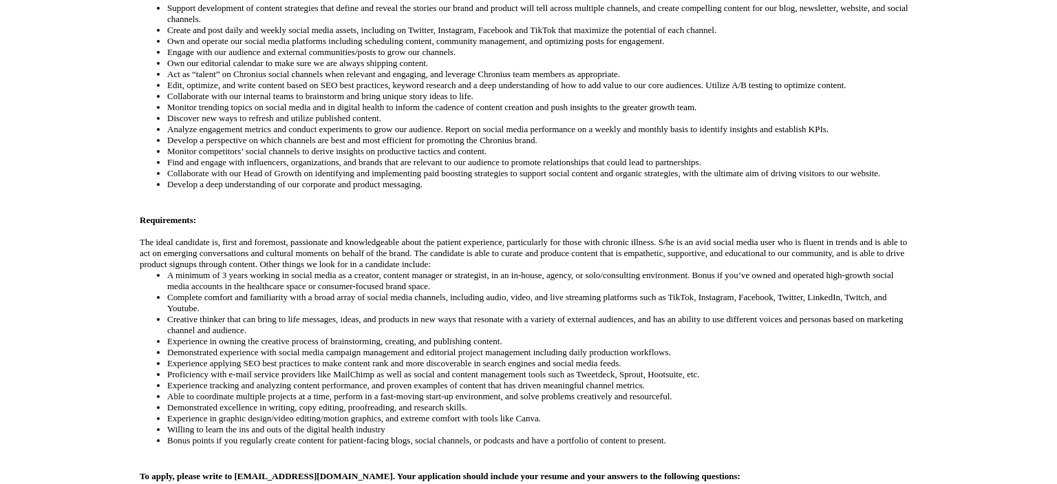
scroll to position [471, 0]
